Goal: Communication & Community: Answer question/provide support

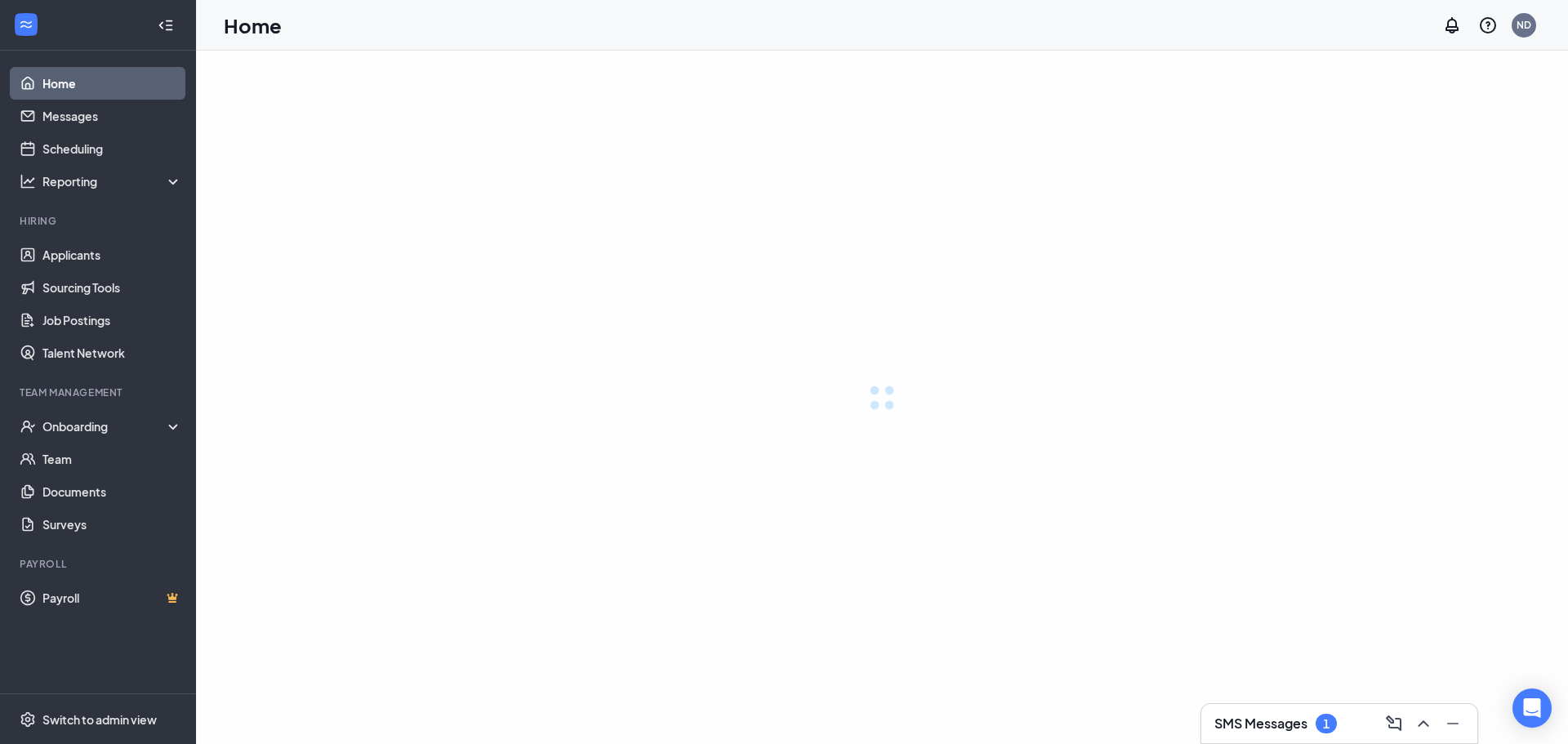
click at [1278, 716] on h3 "SMS Messages" at bounding box center [1261, 723] width 93 height 18
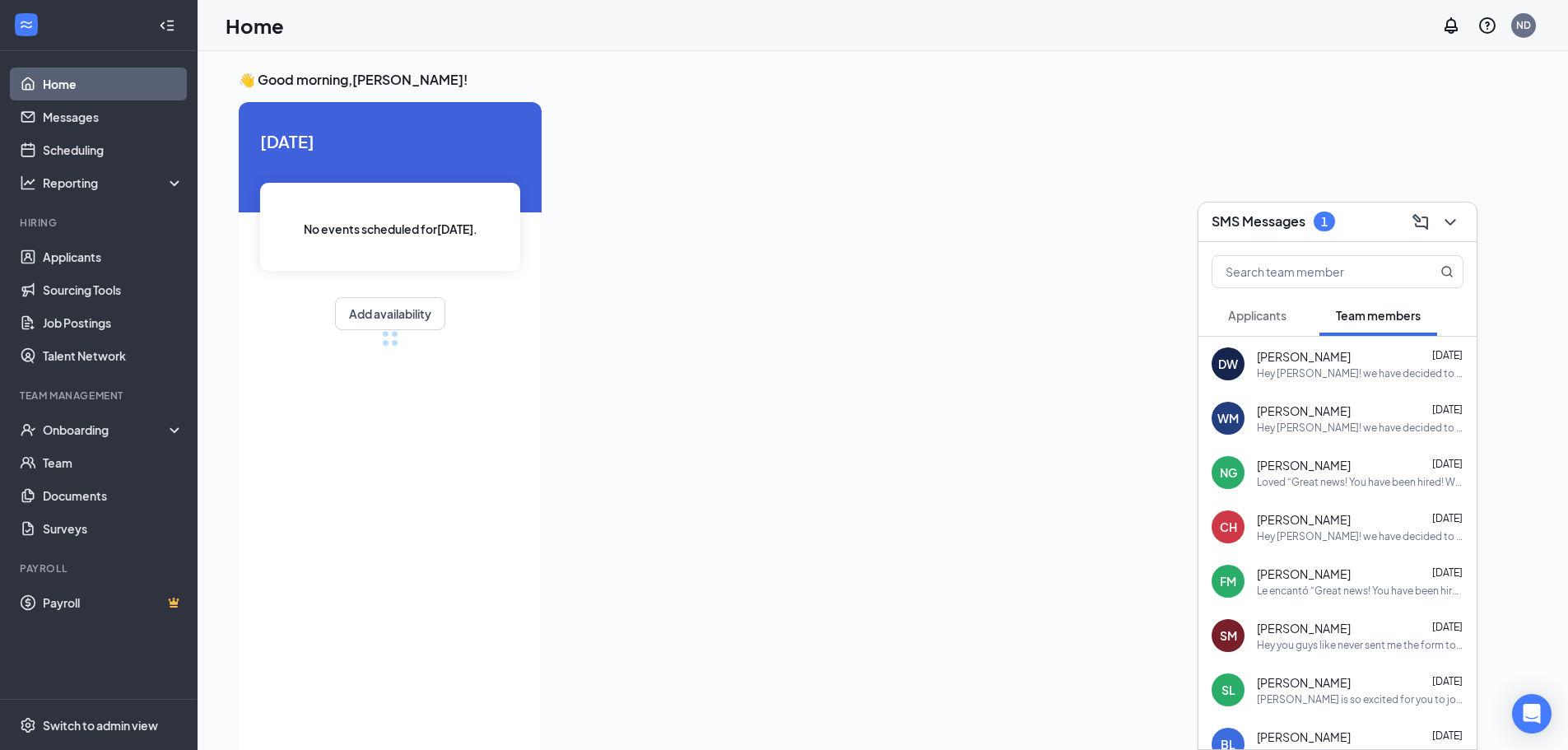
click at [1334, 366] on div "Hey [PERSON_NAME]! we have decided to go ahead and give you the job! We don't h…" at bounding box center [1360, 373] width 207 height 14
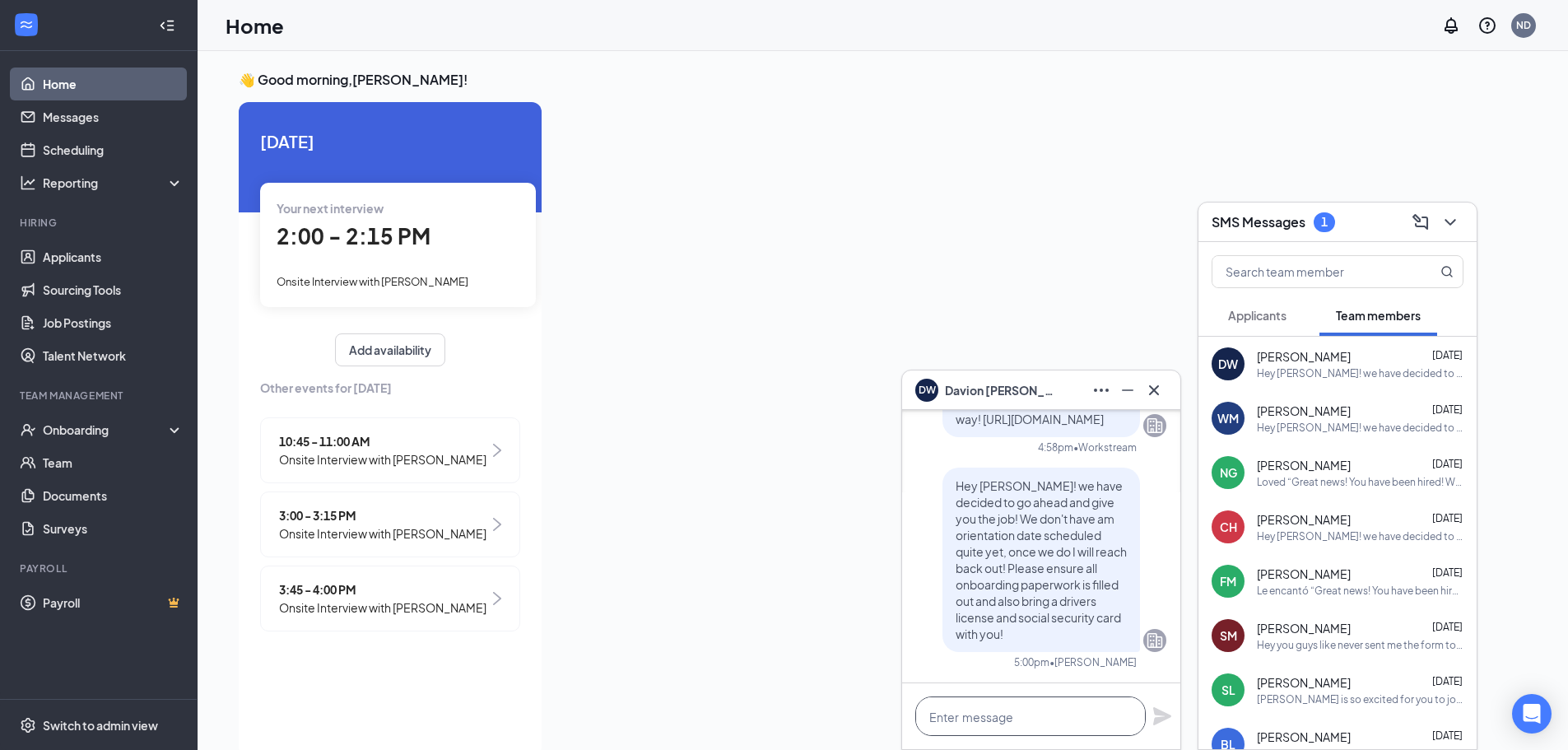
click at [1047, 729] on textarea at bounding box center [1030, 715] width 230 height 39
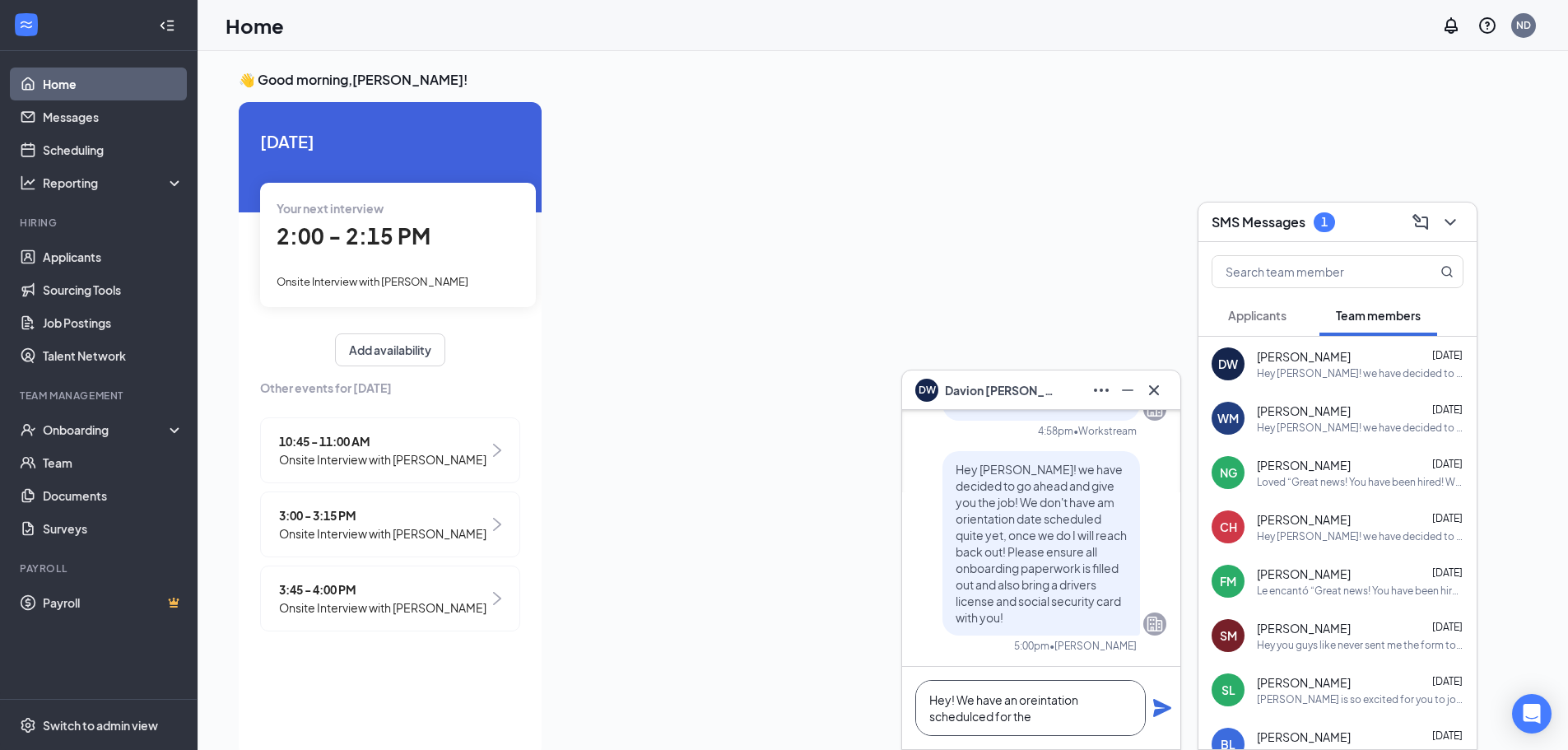
click at [1043, 719] on textarea "Hey! We have an oreintation schedulced for the" at bounding box center [1030, 707] width 230 height 56
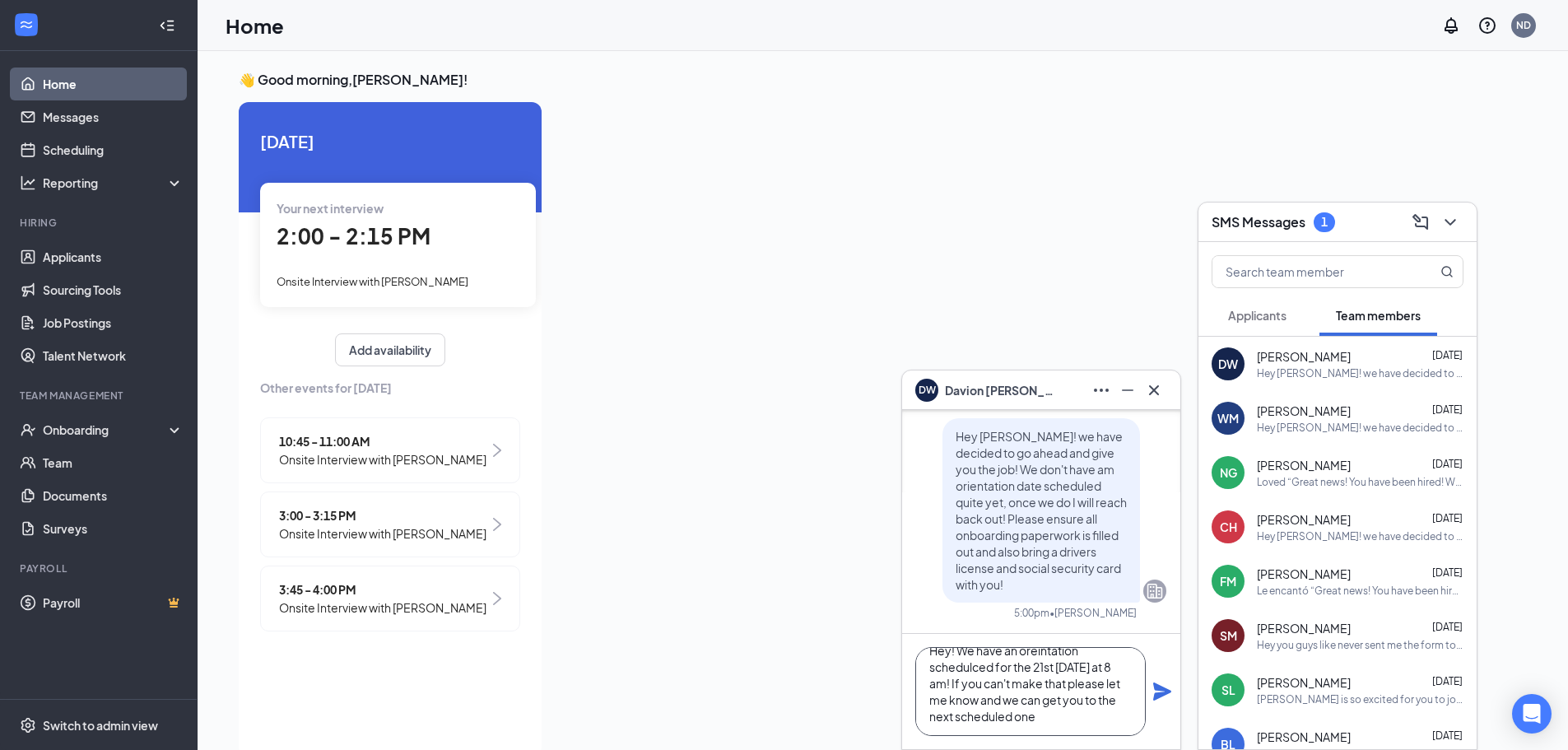
scroll to position [34, 0]
click at [969, 716] on textarea "Hey! We have an oreintation schedulced for the 21st [DATE] at 8 am! If you can'…" at bounding box center [1030, 691] width 230 height 89
drag, startPoint x: 933, startPoint y: 671, endPoint x: 1047, endPoint y: 701, distance: 117.9
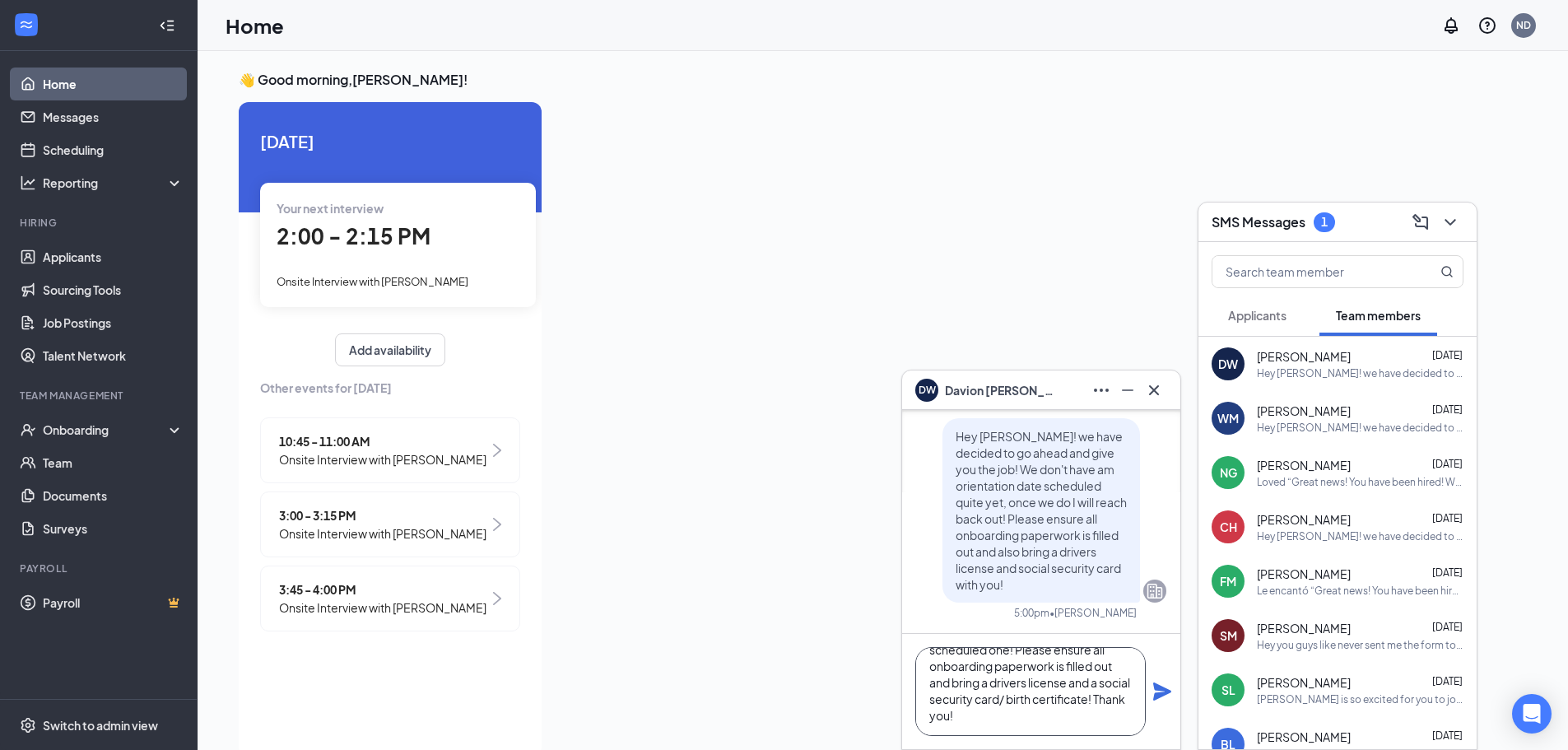
click at [1092, 744] on div "Hey! We have an orientation scheduled for the 21st [DATE] at 8 am! If you can't…" at bounding box center [1041, 691] width 278 height 116
type textarea "Hey! We have an orientation scheduled for the 21st [DATE] at 8 am! If you can't…"
click at [1149, 692] on div "Hey! We have an orientation scheduled for the 21st [DATE] at 8 am! If you can't…" at bounding box center [1041, 691] width 278 height 116
click at [1158, 688] on icon "Plane" at bounding box center [1162, 691] width 18 height 18
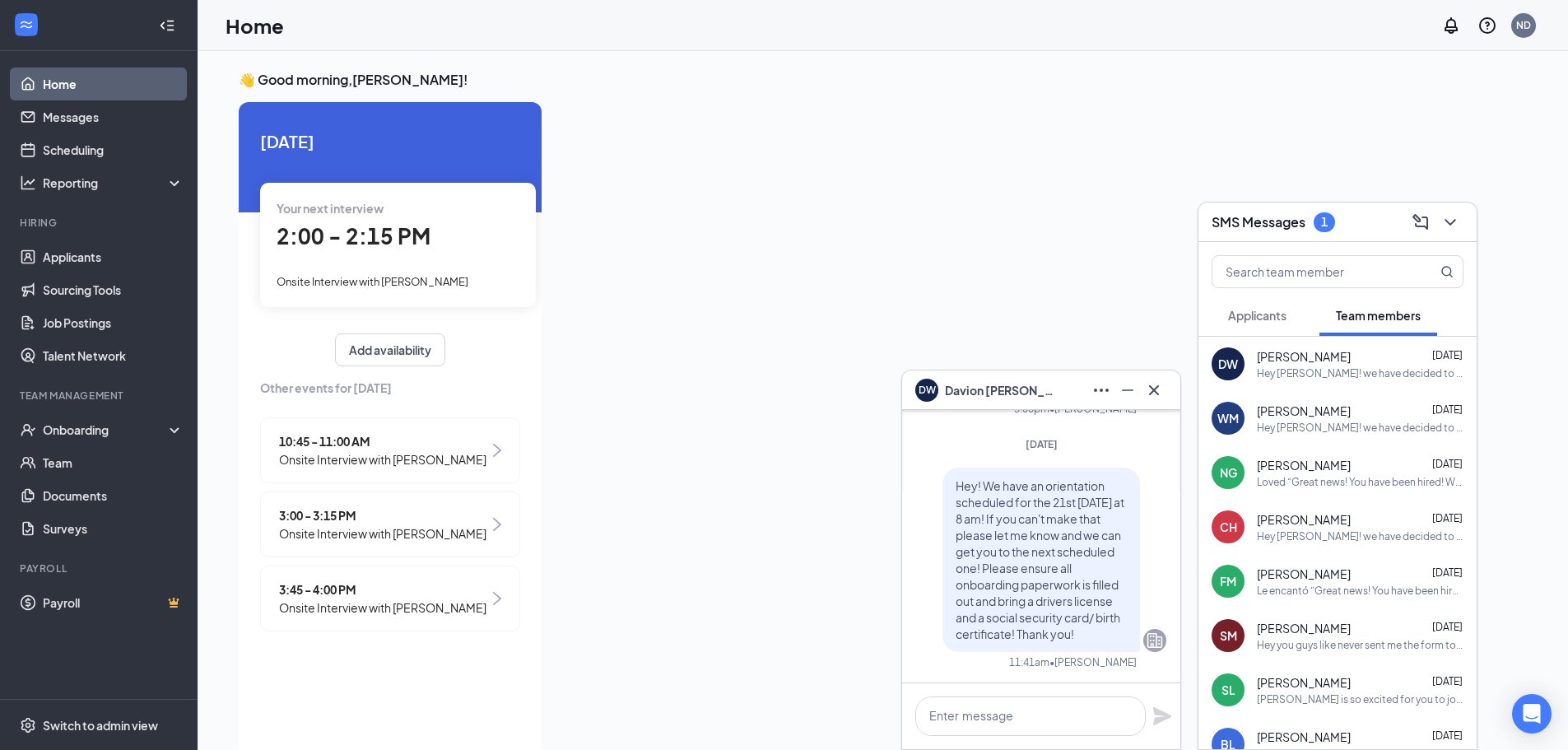
scroll to position [0, 0]
click at [1271, 431] on div "Hey [PERSON_NAME]! we have decided to go ahead and give you the job! We don't h…" at bounding box center [1360, 428] width 207 height 14
click at [1057, 720] on textarea at bounding box center [1030, 715] width 230 height 39
paste textarea "Hey! We have an orientation scheduled for the 21st [DATE] at 8 am! If you can't…"
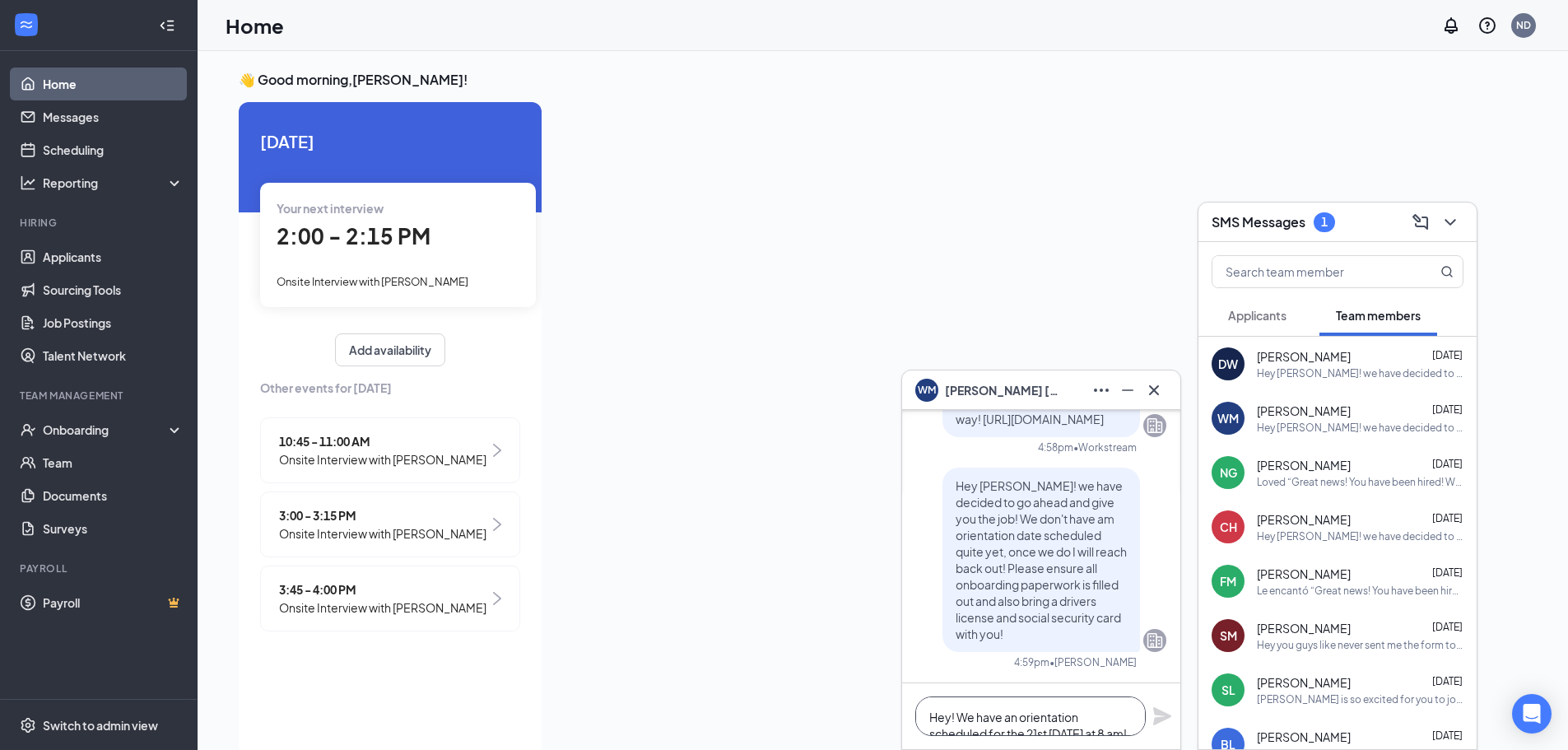
scroll to position [83, 0]
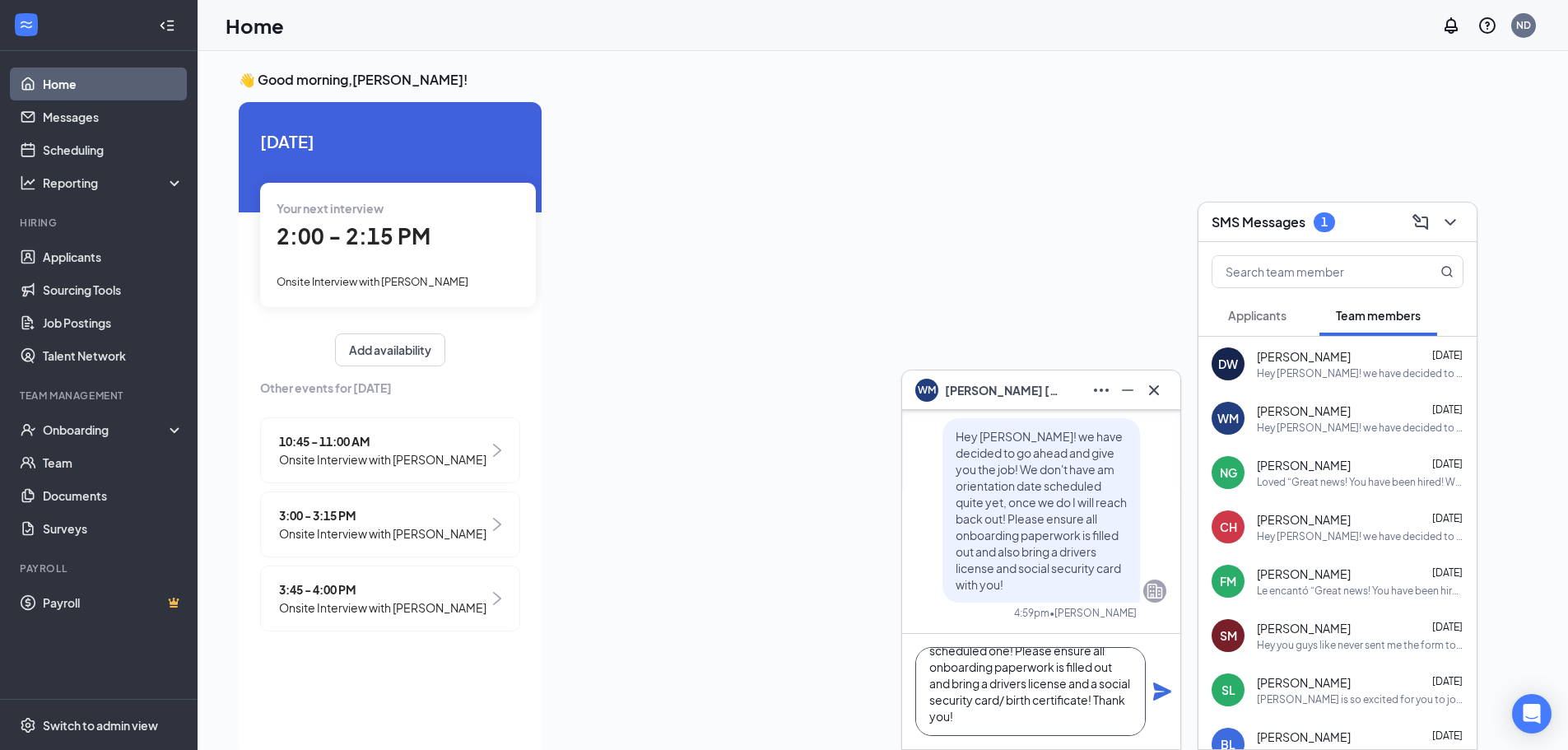
type textarea "Hey! We have an orientation scheduled for the 21st [DATE] at 8 am! If you can't…"
click at [1159, 696] on icon "Plane" at bounding box center [1162, 691] width 18 height 18
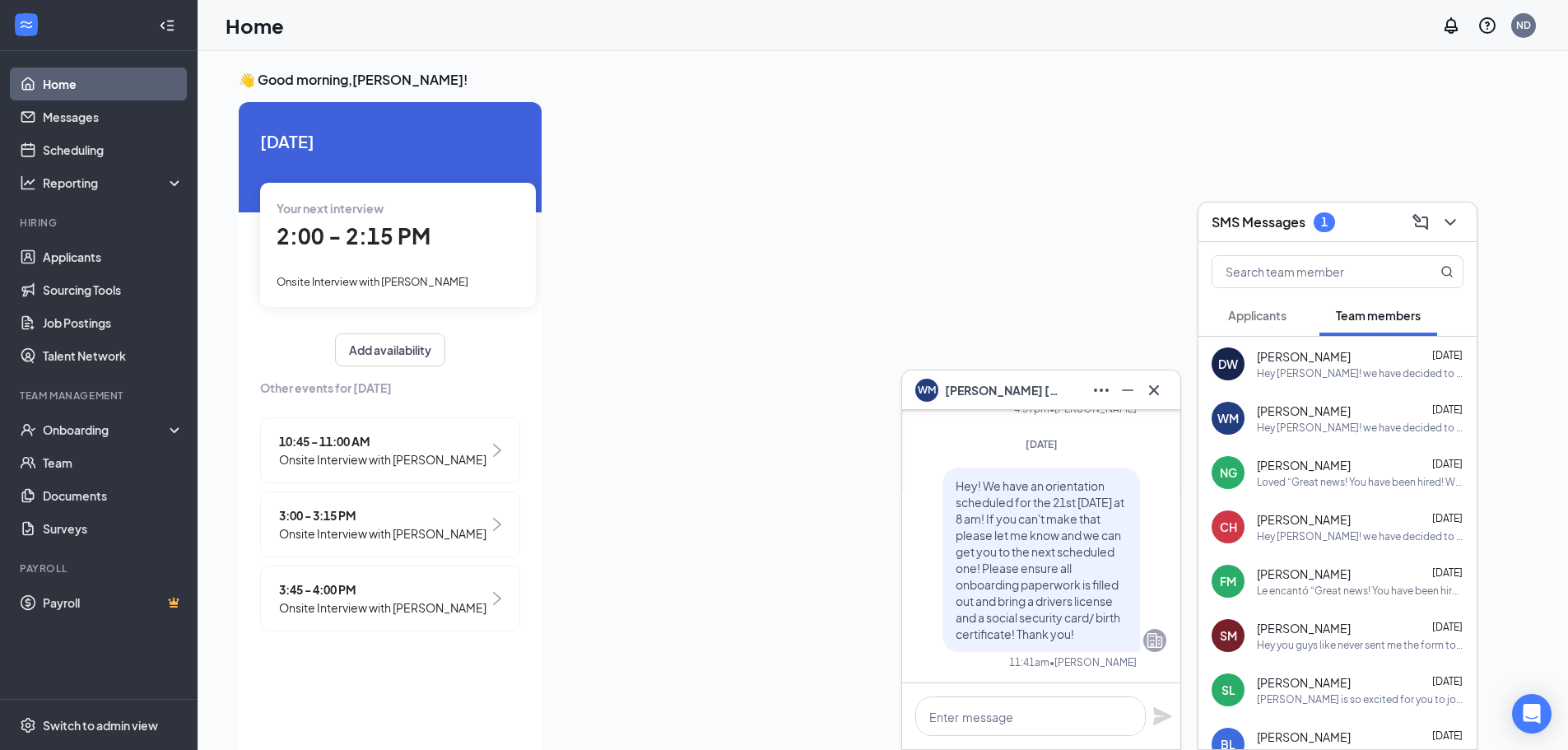
click at [1274, 488] on div "Loved “Great news! You have been hired! We will reach out shortly with more det…" at bounding box center [1360, 481] width 207 height 14
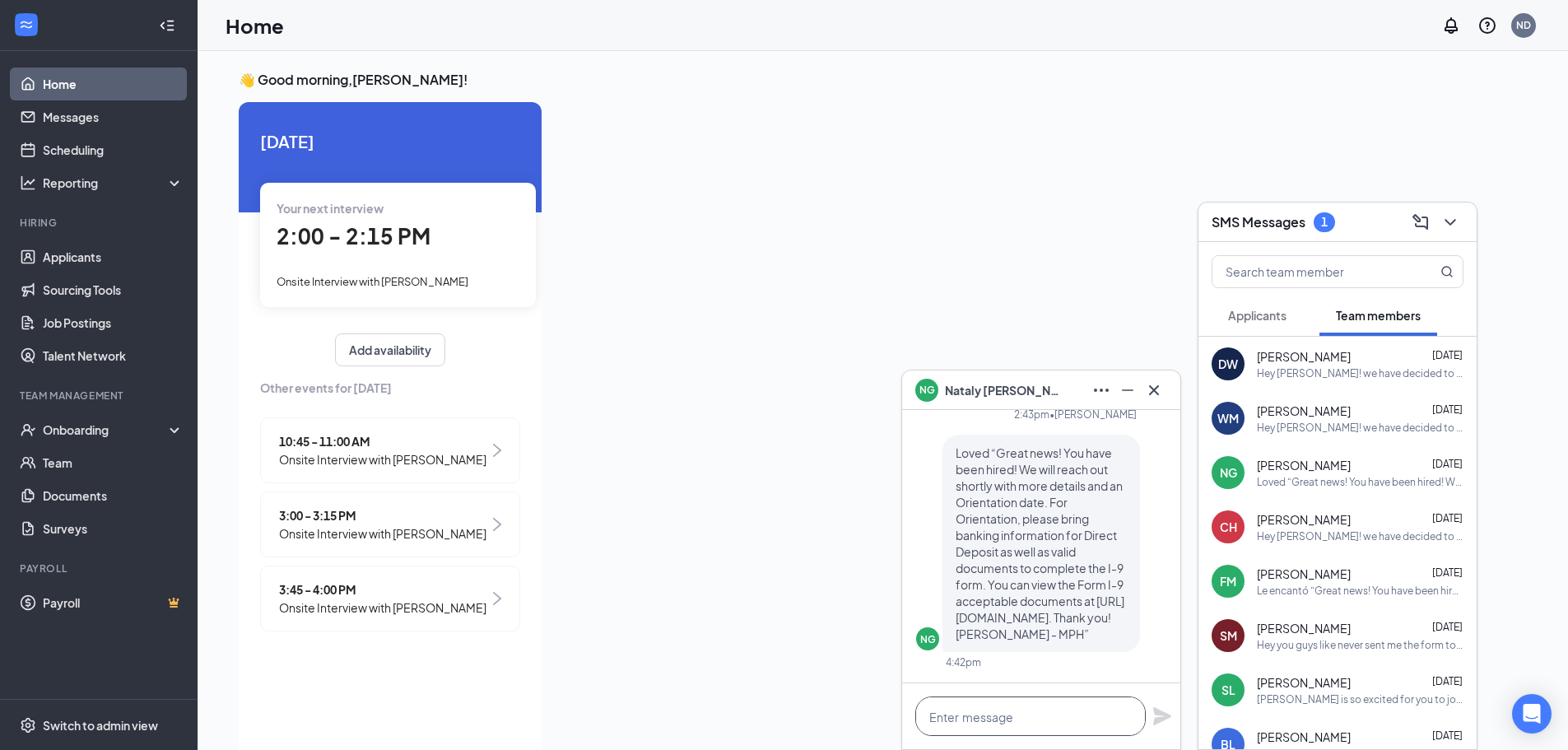
click at [1069, 714] on textarea at bounding box center [1030, 715] width 230 height 39
paste textarea "Hey! We have an orientation scheduled for the 21st [DATE] at 8 am! If you can't…"
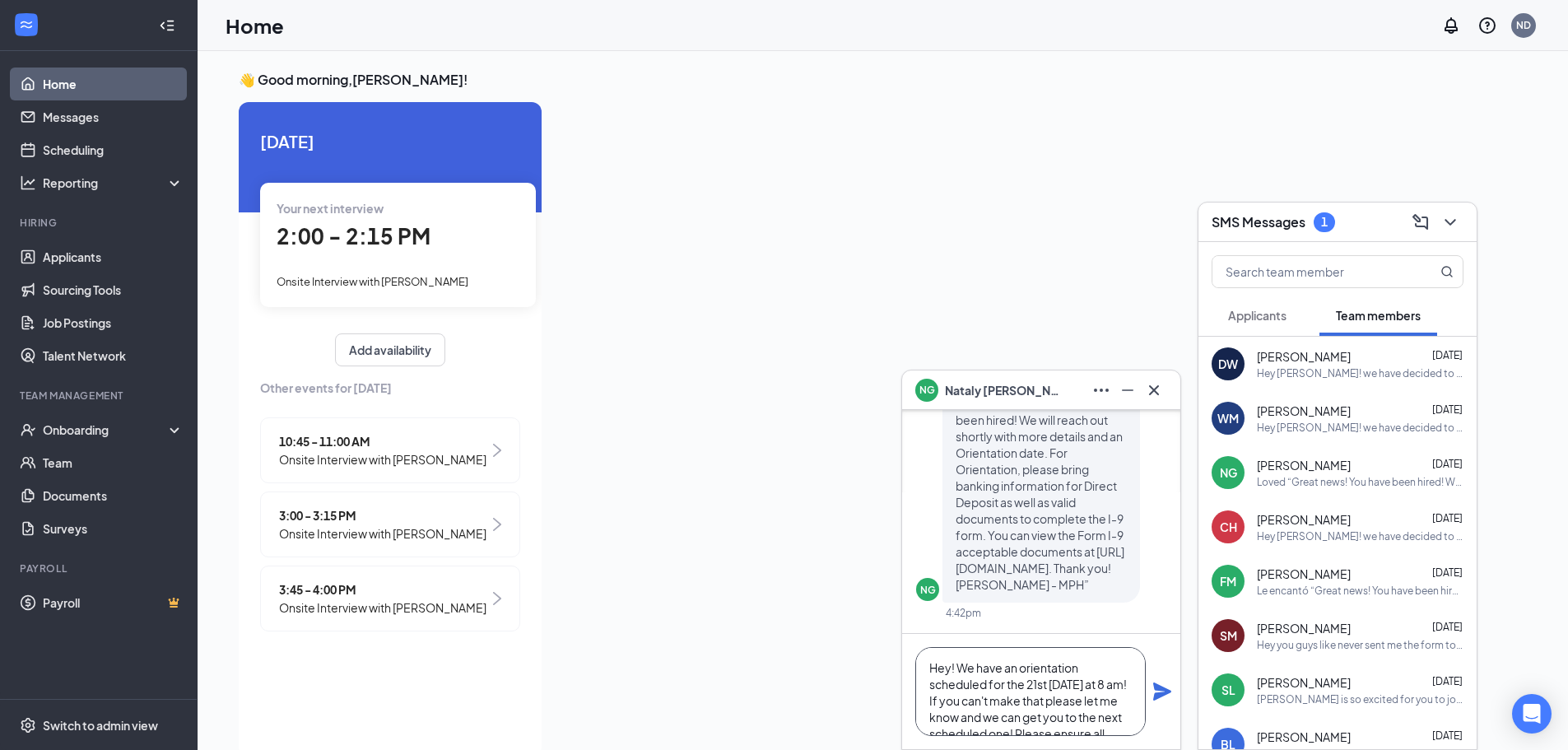
scroll to position [83, 0]
type textarea "Hey! We have an orientation scheduled for the 21st [DATE] at 8 am! If you can't…"
click at [1157, 693] on icon "Plane" at bounding box center [1162, 691] width 20 height 20
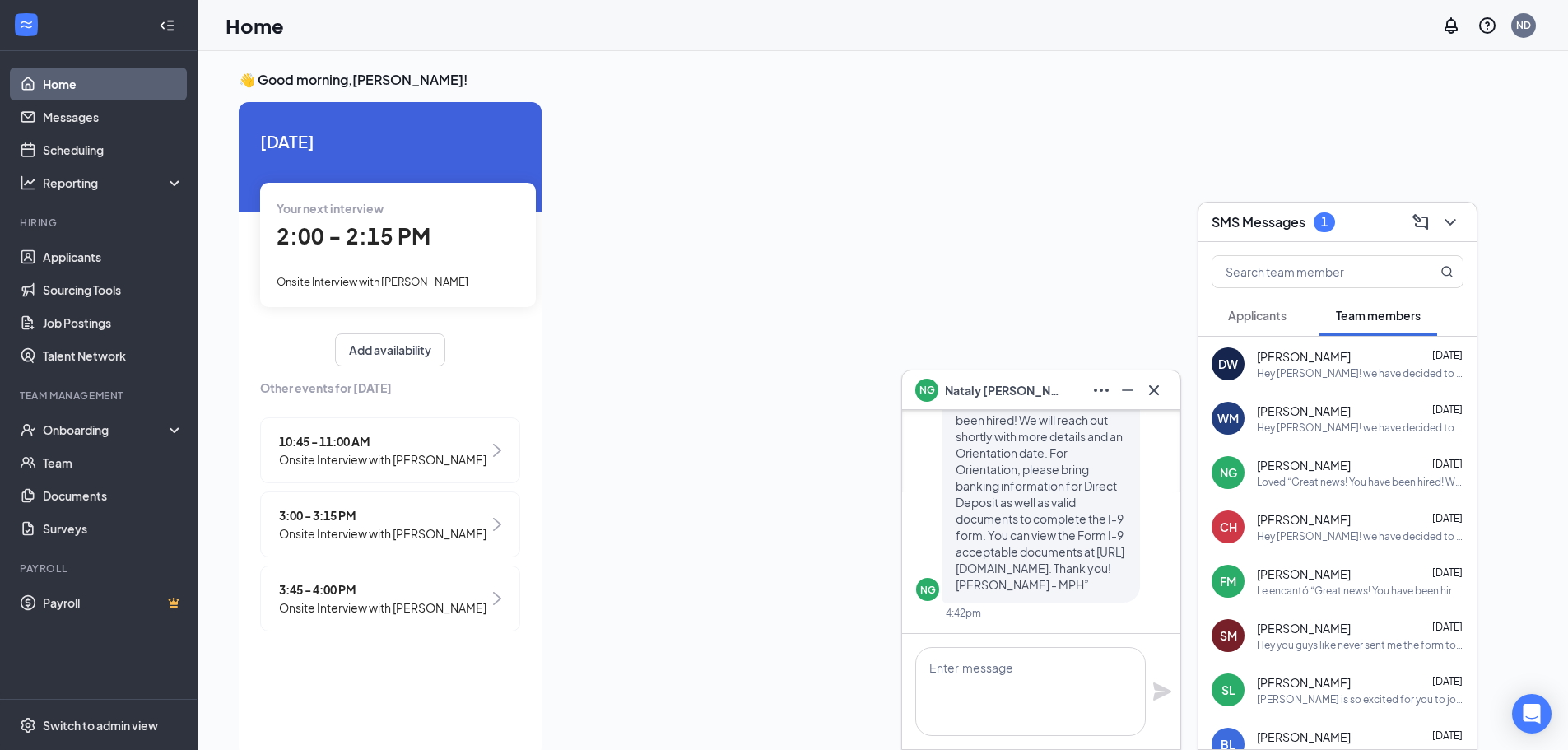
scroll to position [0, 0]
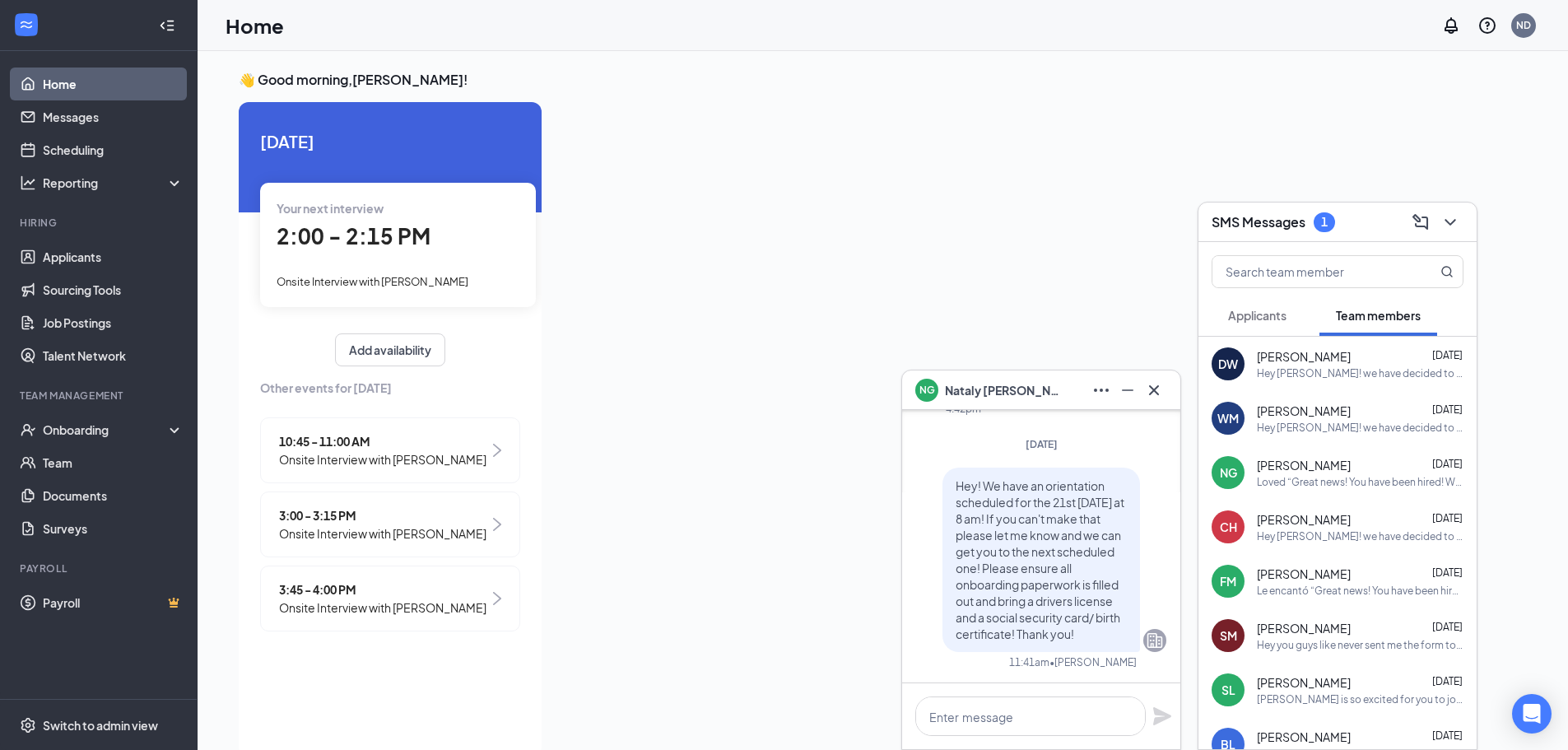
click at [1271, 542] on div "Hey [PERSON_NAME]! we have decided to go ahead and give you the job! We don't h…" at bounding box center [1360, 536] width 207 height 14
click at [1068, 714] on textarea at bounding box center [1030, 715] width 230 height 39
paste textarea "Hey! We have an orientation scheduled for the 21st [DATE] at 8 am! If you can't…"
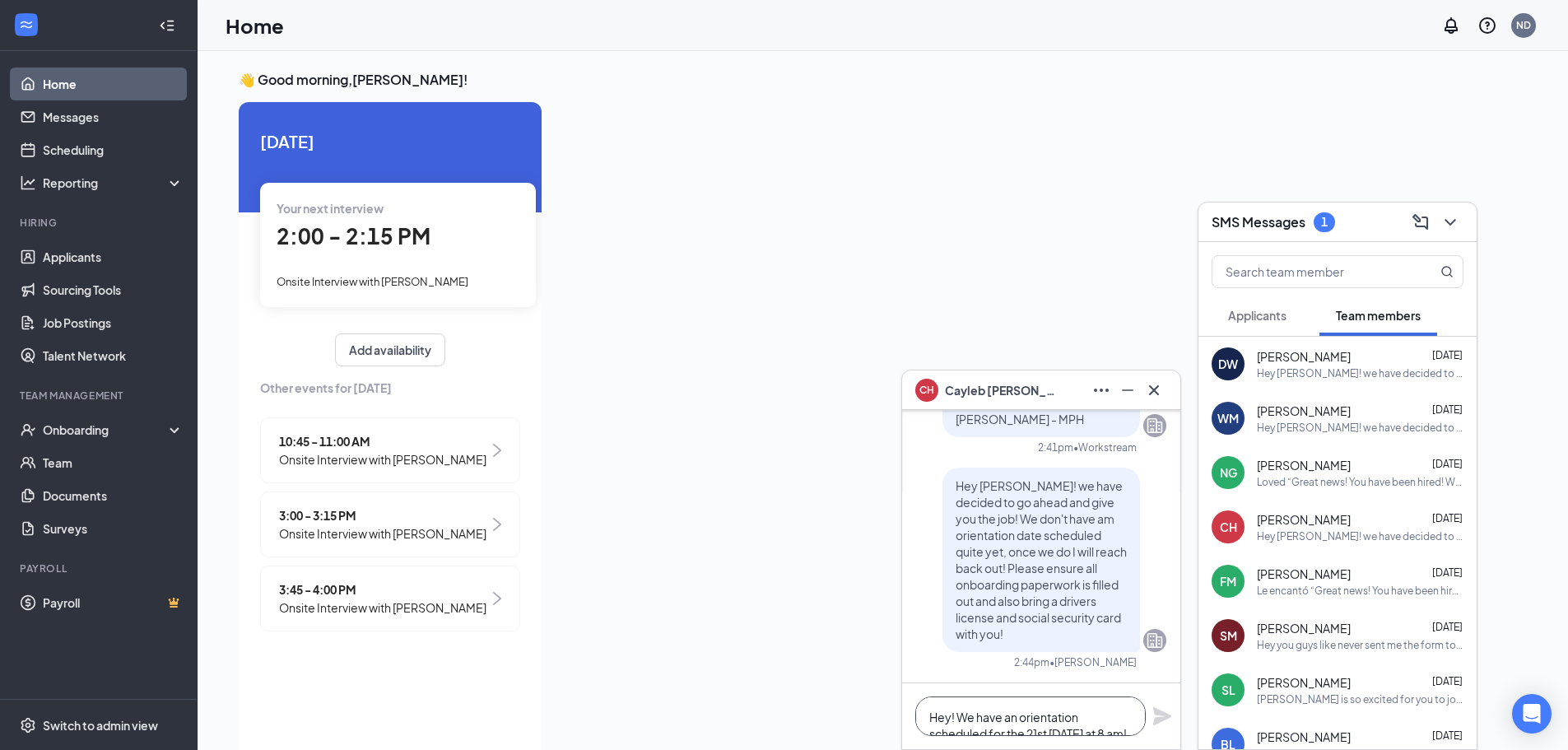
scroll to position [83, 0]
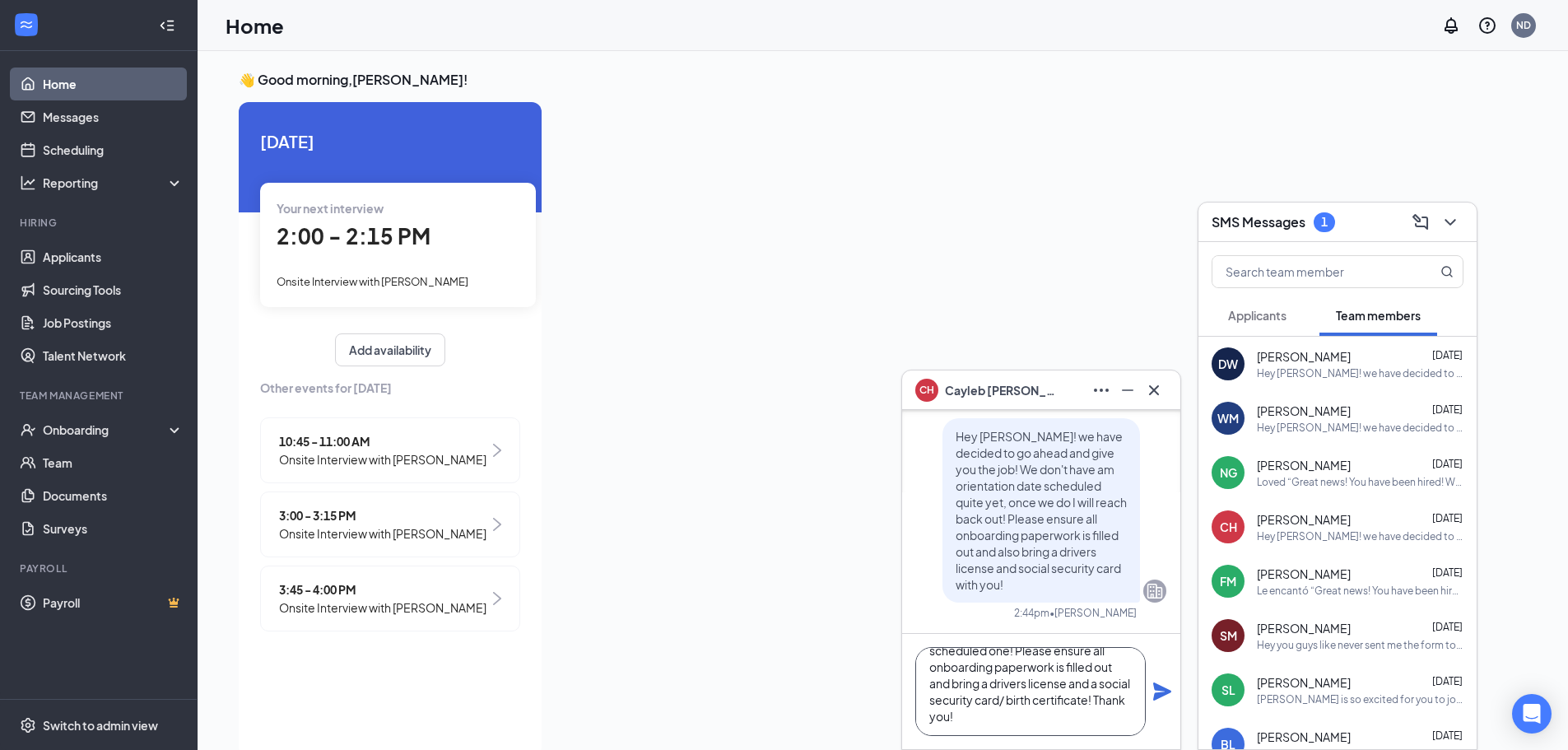
type textarea "Hey! We have an orientation scheduled for the 21st [DATE] at 8 am! If you can't…"
click at [1153, 693] on icon "Plane" at bounding box center [1162, 691] width 20 height 20
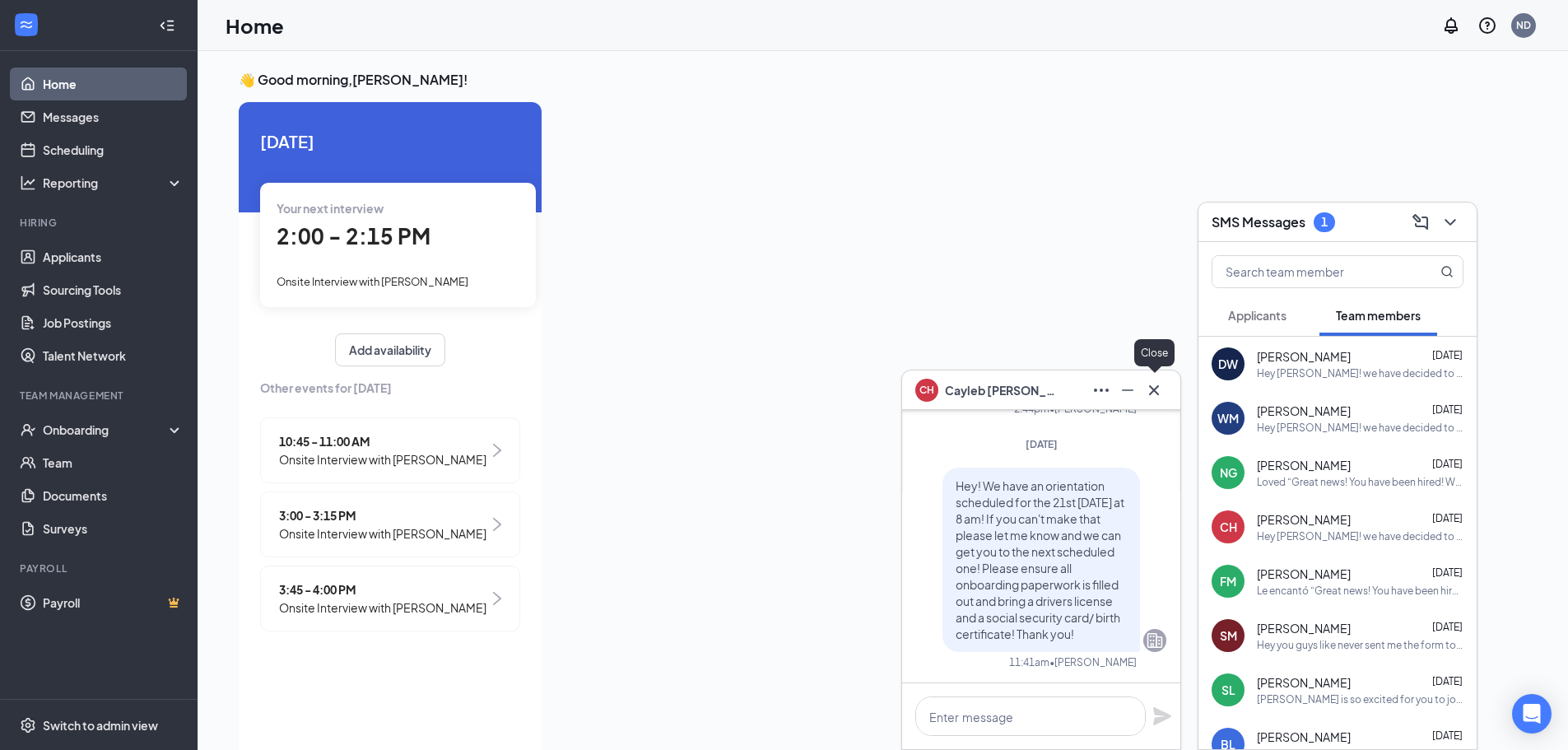
click at [1152, 392] on icon "Cross" at bounding box center [1153, 388] width 10 height 10
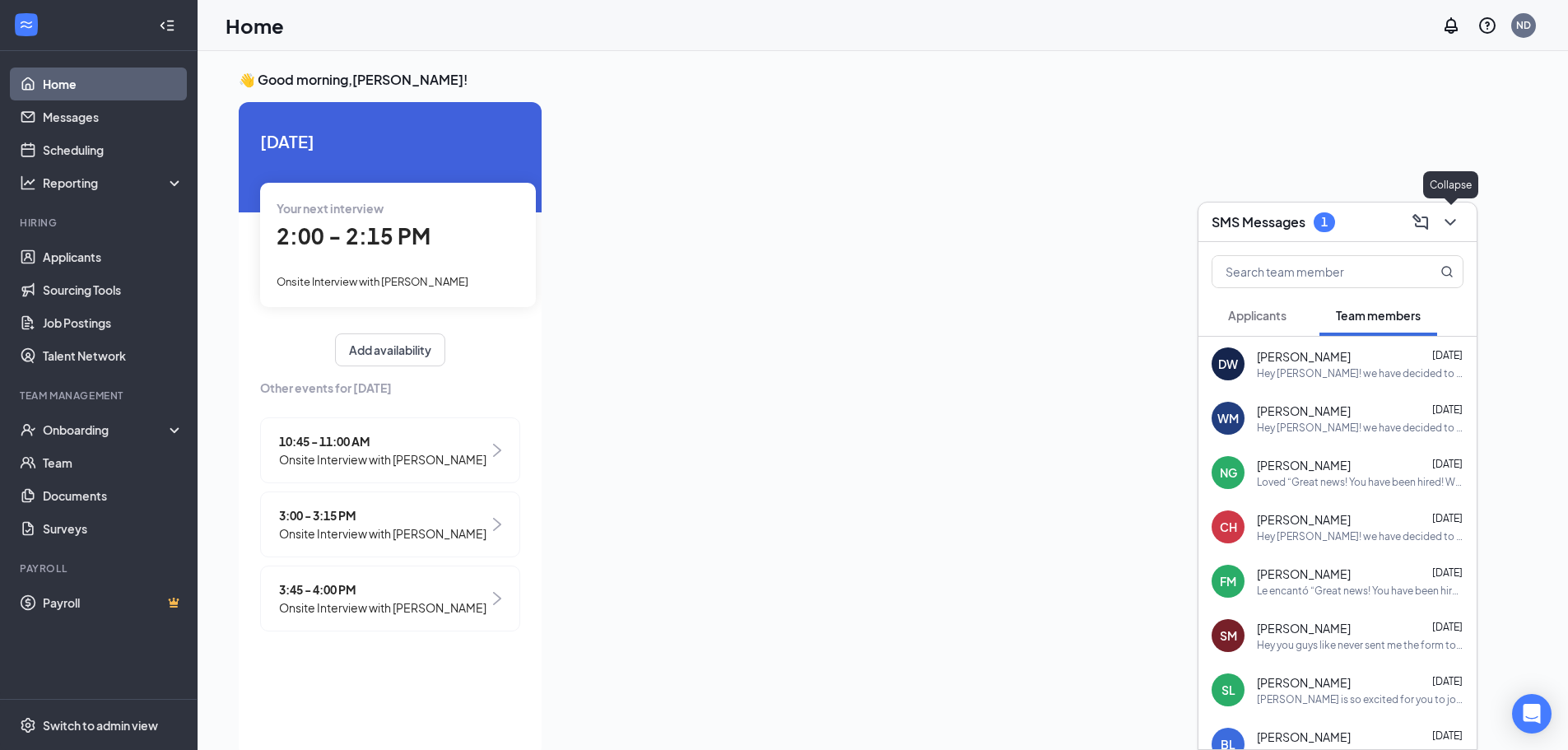
click at [1452, 227] on icon "ChevronDown" at bounding box center [1450, 222] width 20 height 20
